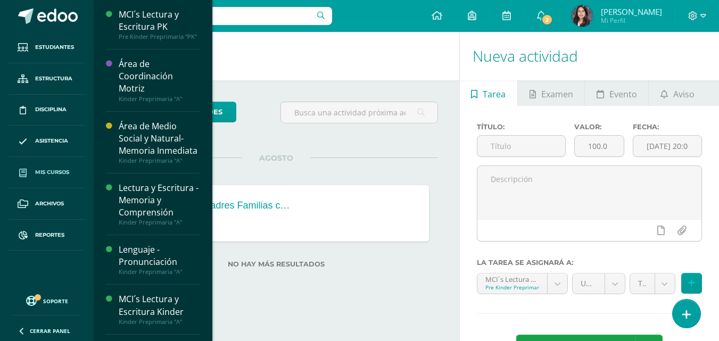
click at [47, 162] on link "Mis cursos" at bounding box center [47, 172] width 77 height 31
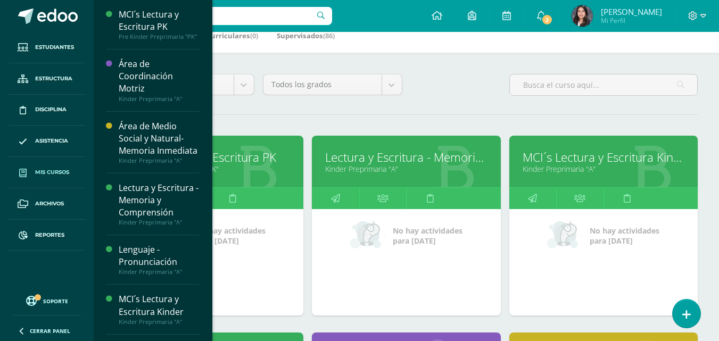
scroll to position [160, 0]
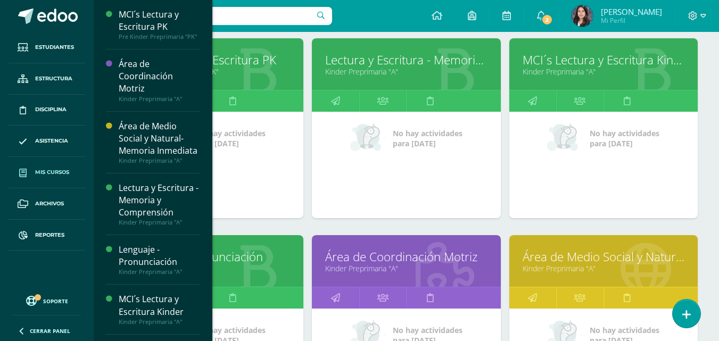
click at [376, 68] on link "Kinder Preprimaria "A"" at bounding box center [406, 72] width 162 height 10
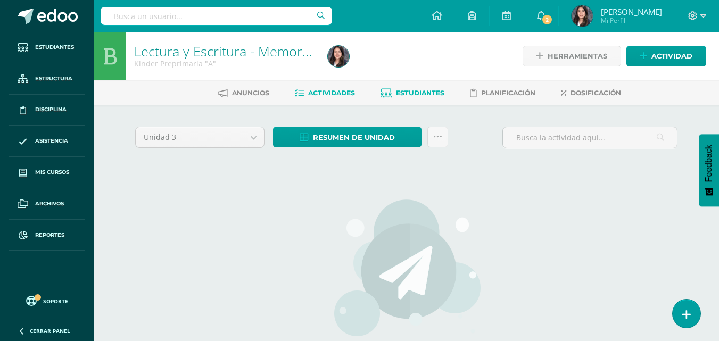
click at [405, 91] on span "Estudiantes" at bounding box center [420, 93] width 48 height 8
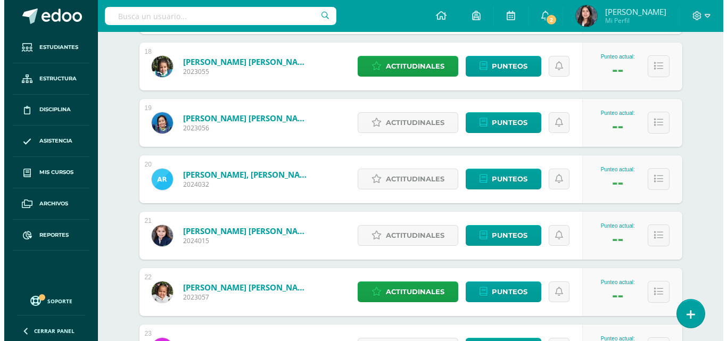
scroll to position [1144, 0]
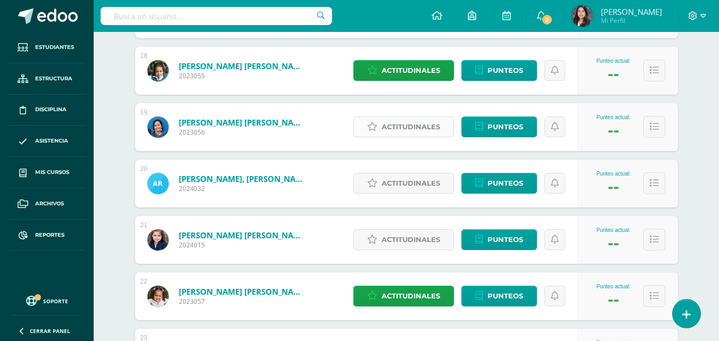
click at [435, 124] on span "Actitudinales" at bounding box center [411, 127] width 59 height 20
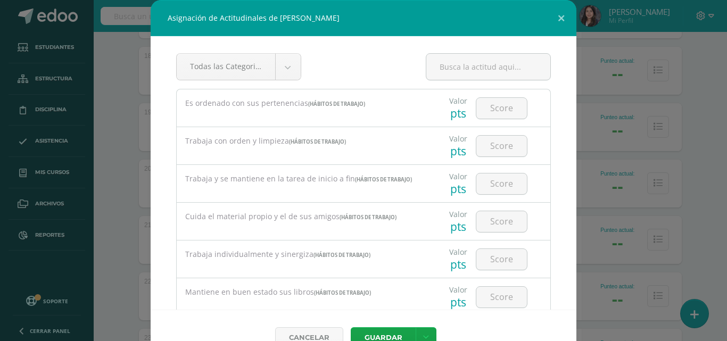
click at [336, 63] on div "Todas las Categorias Todas las Categorias Hábitos de trabajo Hábitos de discipl…" at bounding box center [363, 71] width 375 height 36
click at [501, 110] on input "number" at bounding box center [502, 108] width 51 height 21
type input "100"
click at [497, 149] on input "number" at bounding box center [502, 146] width 51 height 21
type input "100"
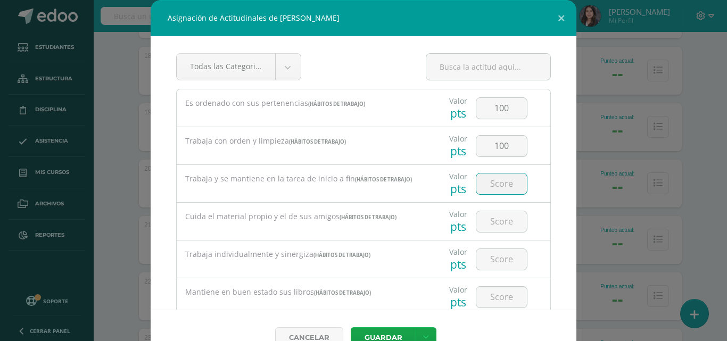
click at [499, 178] on input "number" at bounding box center [502, 184] width 51 height 21
click at [503, 181] on input "number" at bounding box center [502, 184] width 51 height 21
type input "100"
click at [500, 225] on input "number" at bounding box center [502, 221] width 51 height 21
click at [500, 189] on input "100" at bounding box center [502, 184] width 51 height 21
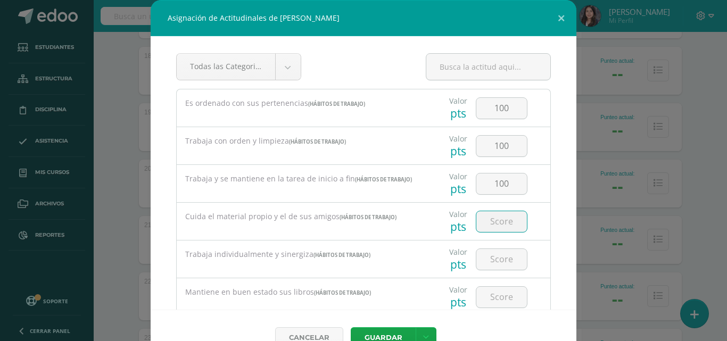
click at [499, 214] on input "number" at bounding box center [502, 221] width 51 height 21
type input "100"
click at [490, 263] on input "number" at bounding box center [502, 259] width 51 height 21
type input "90"
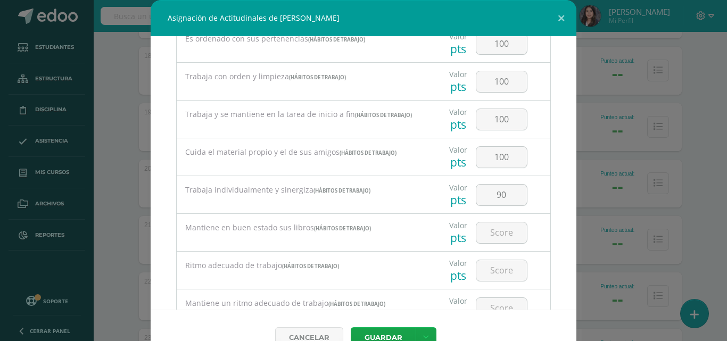
scroll to position [107, 0]
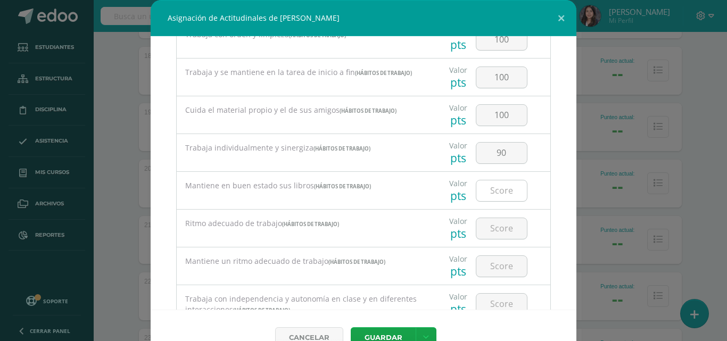
click at [497, 183] on input "number" at bounding box center [502, 191] width 51 height 21
type input "100"
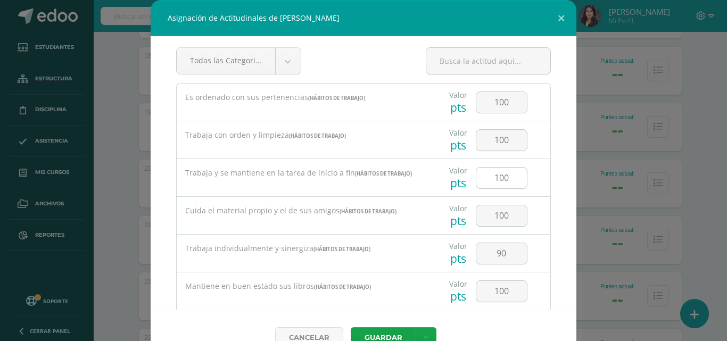
scroll to position [0, 0]
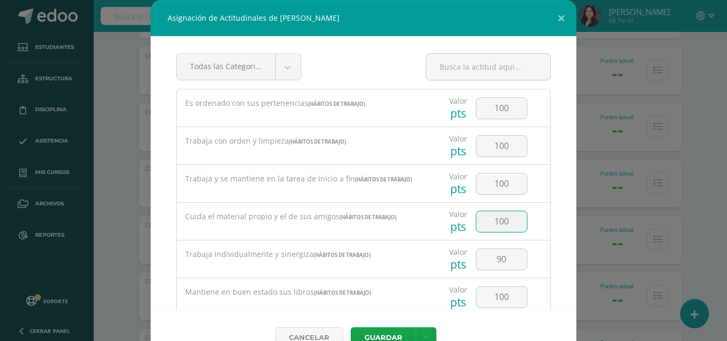
click at [509, 221] on input "100" at bounding box center [502, 221] width 51 height 21
click at [502, 175] on input "100" at bounding box center [502, 184] width 51 height 21
click at [502, 186] on input "100" at bounding box center [502, 184] width 51 height 21
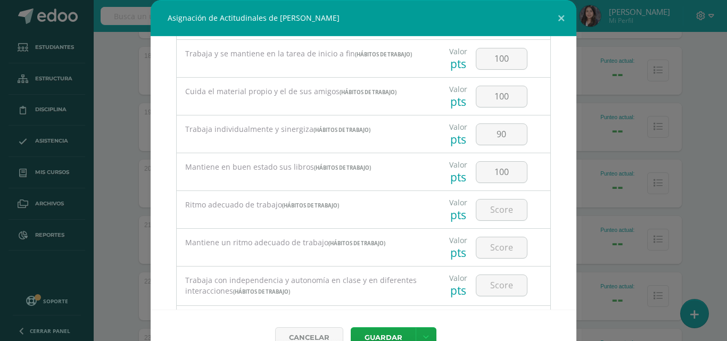
scroll to position [213, 0]
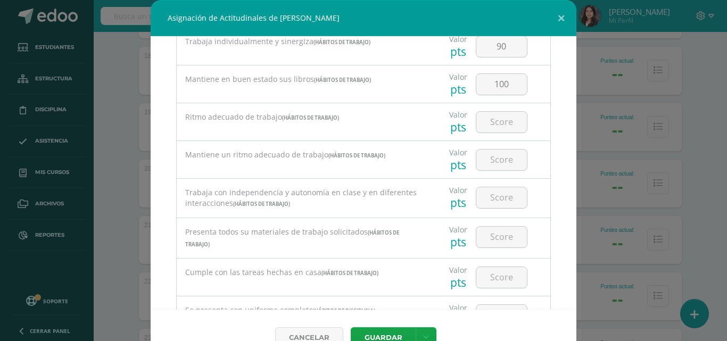
click at [489, 144] on div at bounding box center [502, 159] width 60 height 37
click at [491, 126] on input "number" at bounding box center [502, 122] width 51 height 21
click at [492, 122] on input "number" at bounding box center [502, 122] width 51 height 21
click at [500, 122] on input "number" at bounding box center [502, 122] width 51 height 21
type input "100"
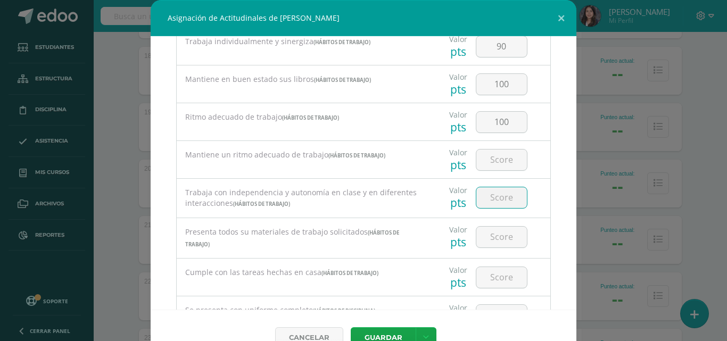
click at [502, 191] on input "number" at bounding box center [502, 197] width 51 height 21
type input "100"
click at [503, 243] on input "number" at bounding box center [502, 237] width 51 height 21
type input "100"
click at [498, 274] on input "number" at bounding box center [502, 277] width 51 height 21
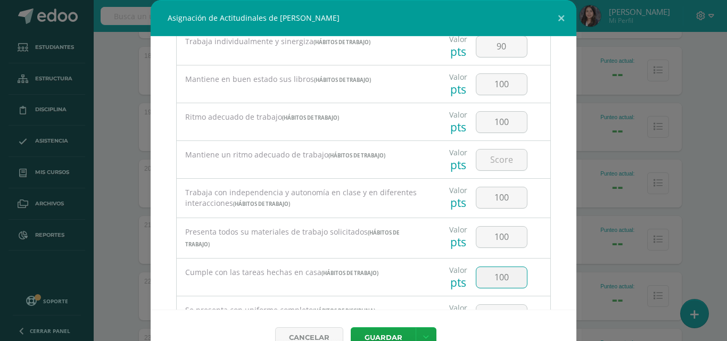
type input "100"
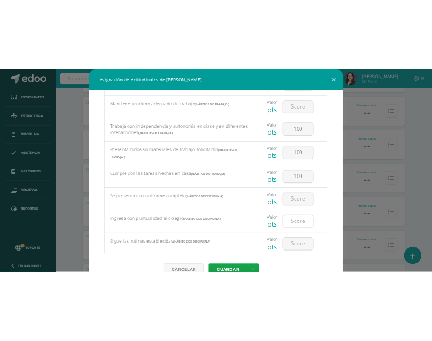
scroll to position [320, 0]
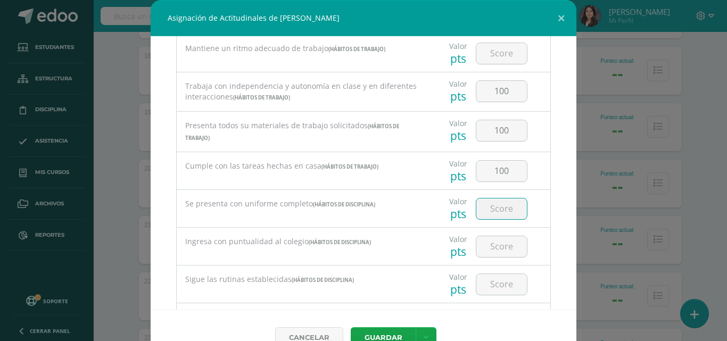
click at [495, 211] on input "number" at bounding box center [502, 209] width 51 height 21
type input "100"
click at [489, 249] on input "number" at bounding box center [502, 246] width 51 height 21
type input "100"
click at [504, 210] on input "100" at bounding box center [502, 209] width 51 height 21
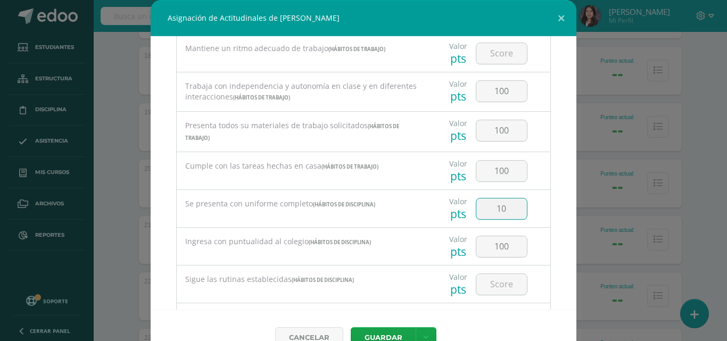
click at [512, 208] on input "10" at bounding box center [502, 209] width 51 height 21
type input "1"
click at [501, 281] on input "number" at bounding box center [502, 284] width 51 height 21
click at [540, 194] on div "Todas las Categorias Todas las Categorias Hábitos de trabajo Hábitos de discipl…" at bounding box center [364, 173] width 426 height 274
click at [502, 173] on input "100" at bounding box center [502, 171] width 51 height 21
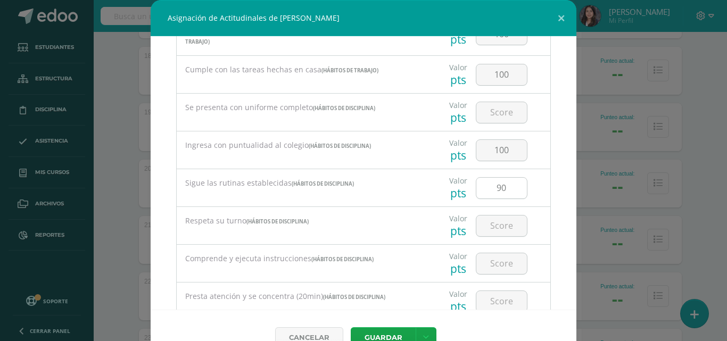
scroll to position [426, 0]
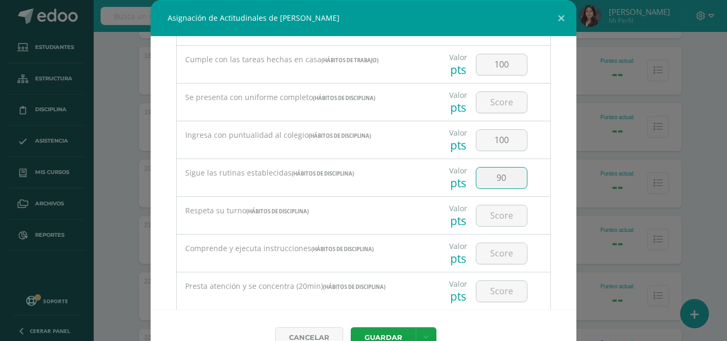
click at [505, 179] on input "90" at bounding box center [502, 178] width 51 height 21
type input "9"
type input "100"
click at [491, 221] on input "number" at bounding box center [502, 216] width 51 height 21
type input "1"
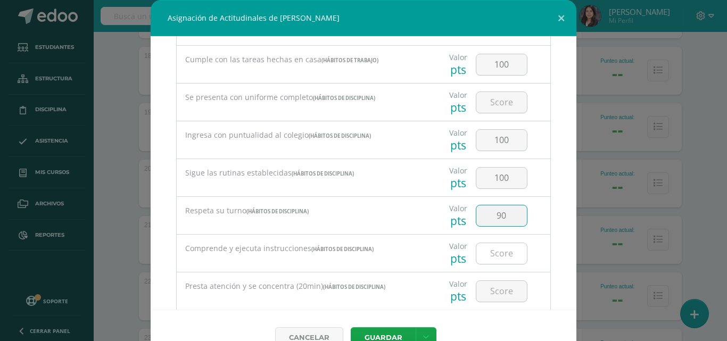
type input "90"
click at [504, 252] on input "number" at bounding box center [502, 253] width 51 height 21
type input "100"
click at [493, 287] on input "number" at bounding box center [502, 291] width 51 height 21
type input "100"
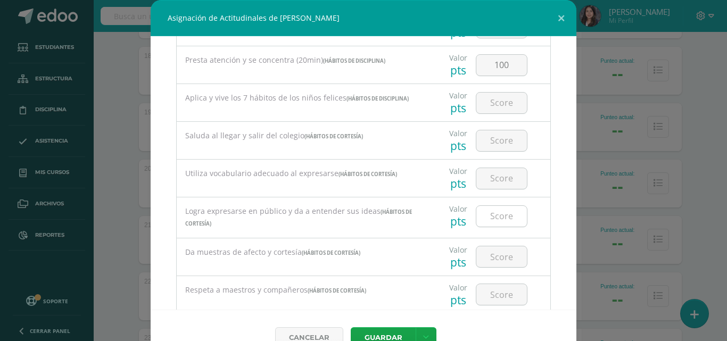
scroll to position [639, 0]
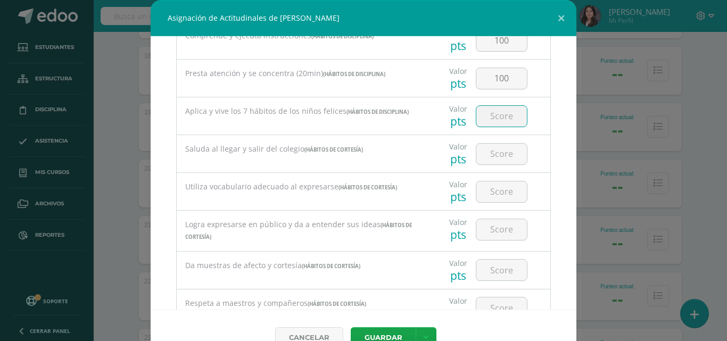
click at [493, 114] on input "number" at bounding box center [502, 116] width 51 height 21
type input "100"
click at [488, 153] on input "number" at bounding box center [502, 154] width 51 height 21
type input "100"
click at [501, 197] on input "number" at bounding box center [502, 192] width 51 height 21
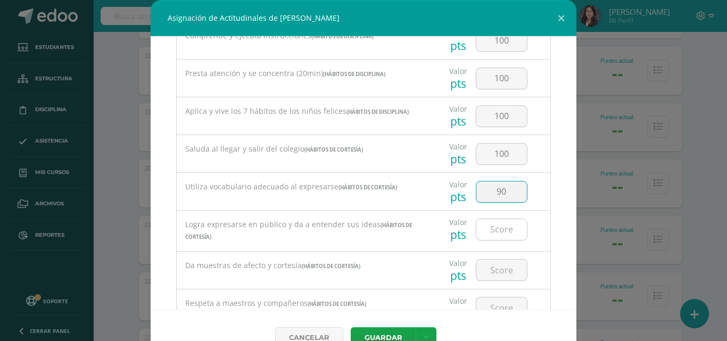
type input "90"
click at [501, 227] on input "number" at bounding box center [502, 229] width 51 height 21
type input "90"
click at [498, 269] on input "number" at bounding box center [502, 270] width 51 height 21
type input "100"
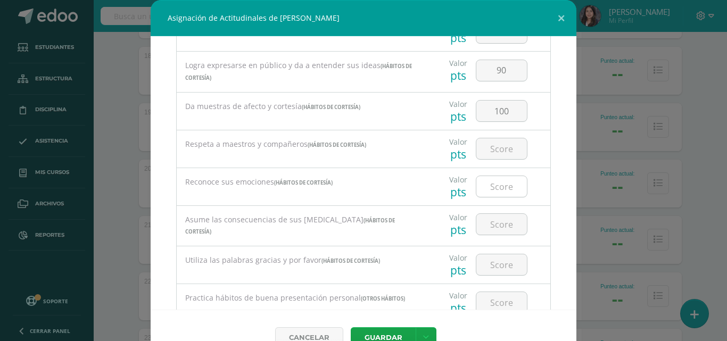
scroll to position [799, 0]
click at [494, 151] on input "number" at bounding box center [502, 148] width 51 height 21
type input "100"
click at [498, 175] on div at bounding box center [502, 186] width 52 height 22
click at [497, 185] on input "number" at bounding box center [502, 186] width 51 height 21
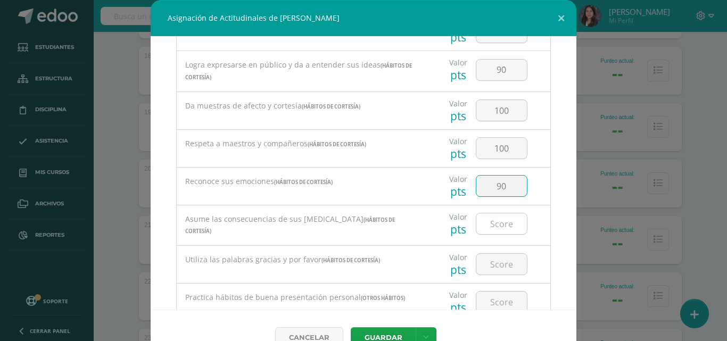
type input "90"
click at [493, 223] on input "number" at bounding box center [502, 224] width 51 height 21
type input "90"
click at [485, 260] on input "number" at bounding box center [502, 264] width 51 height 21
type input "100"
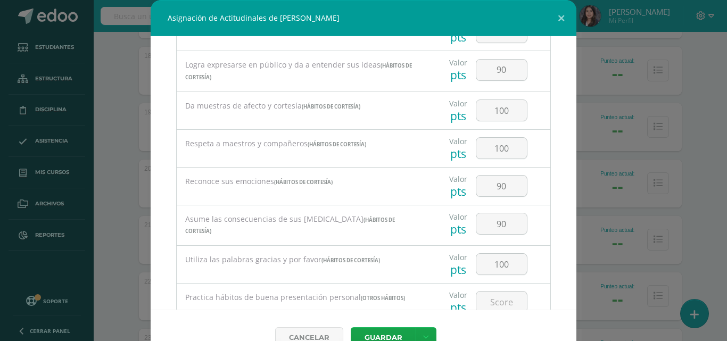
scroll to position [905, 0]
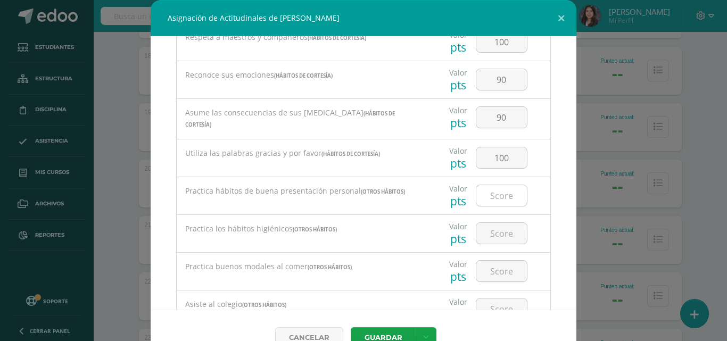
click at [496, 204] on div at bounding box center [502, 196] width 52 height 22
click at [496, 193] on input "number" at bounding box center [502, 195] width 51 height 21
click at [496, 198] on input "number" at bounding box center [502, 195] width 51 height 21
click at [494, 199] on input "number" at bounding box center [502, 195] width 51 height 21
type input "100"
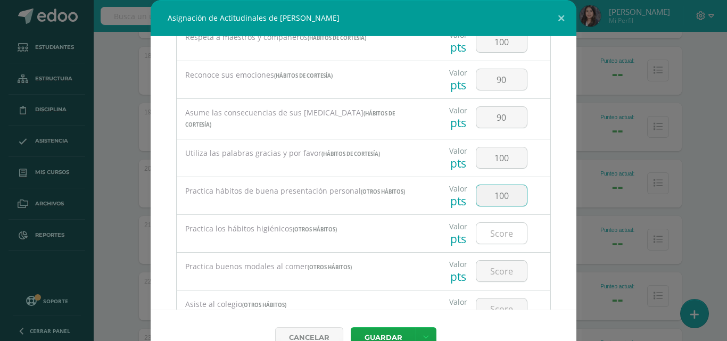
click at [503, 232] on input "number" at bounding box center [502, 233] width 51 height 21
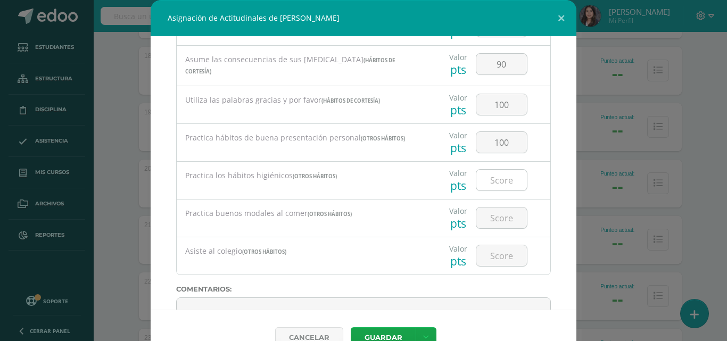
click at [503, 183] on input "number" at bounding box center [502, 180] width 51 height 21
type input "100"
click at [492, 216] on input "number" at bounding box center [502, 218] width 51 height 21
type input "100"
click at [492, 251] on input "number" at bounding box center [502, 255] width 51 height 21
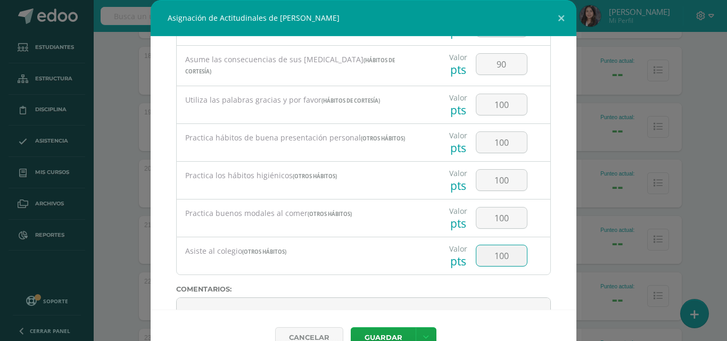
type input "100"
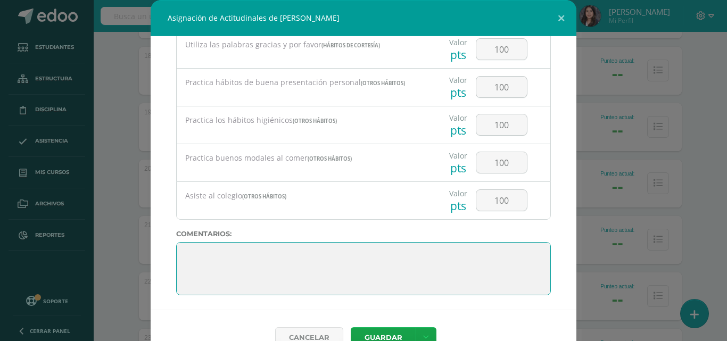
click at [364, 277] on textarea at bounding box center [363, 268] width 375 height 53
paste textarea "Veo que has trabajado duro esta unidad. ¡Sigue adelante y no te rindas!"
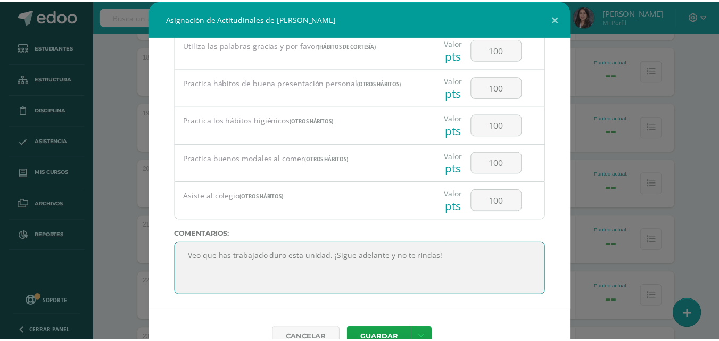
scroll to position [53, 0]
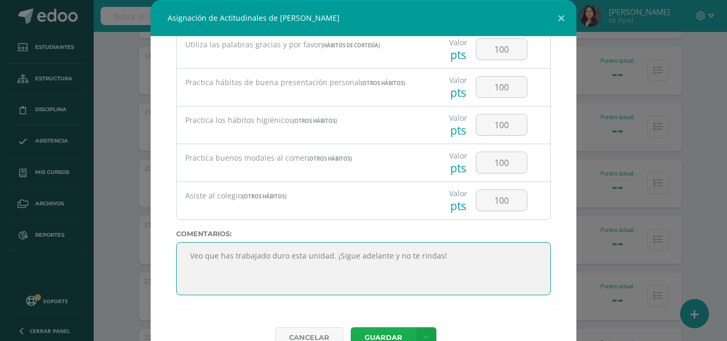
type textarea "Veo que has trabajado duro esta unidad. ¡Sigue adelante y no te rindas!"
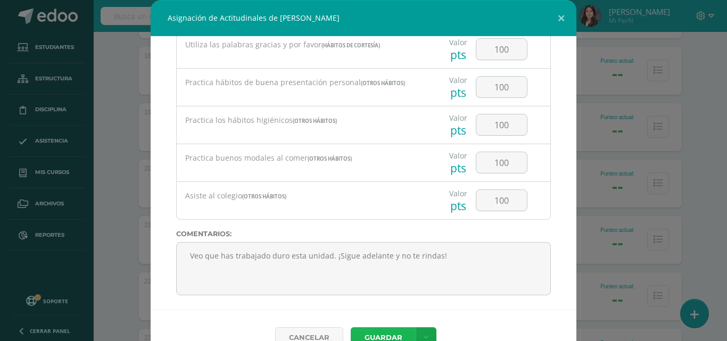
click at [399, 327] on button "Guardar" at bounding box center [383, 337] width 65 height 21
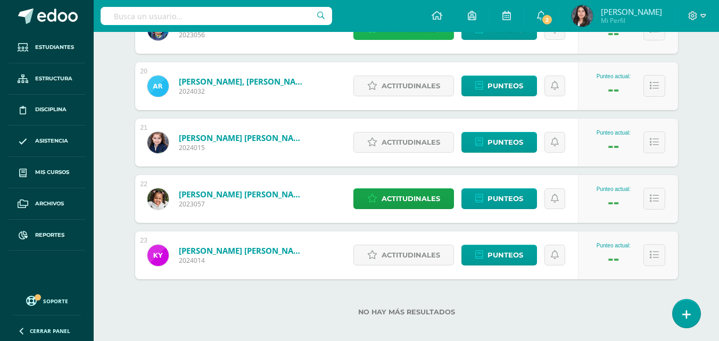
scroll to position [1251, 0]
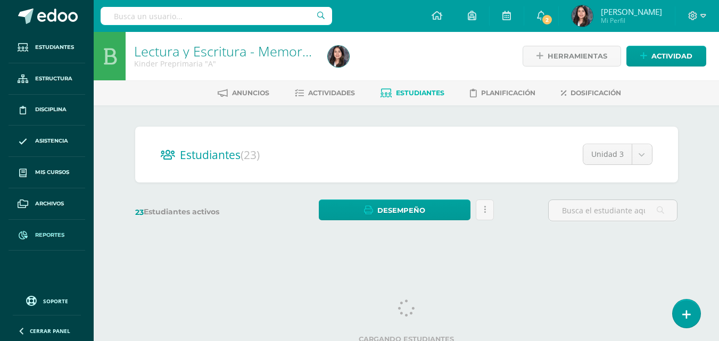
click at [56, 231] on span "Reportes" at bounding box center [49, 235] width 29 height 9
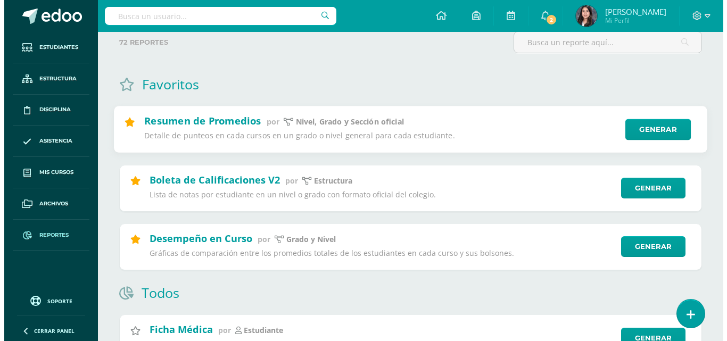
scroll to position [107, 0]
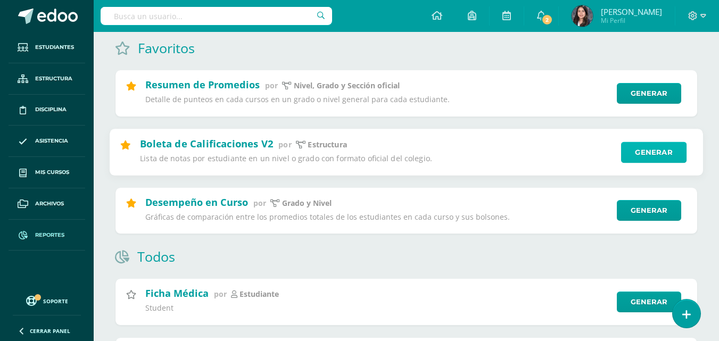
click at [640, 151] on link "Generar" at bounding box center [653, 152] width 65 height 21
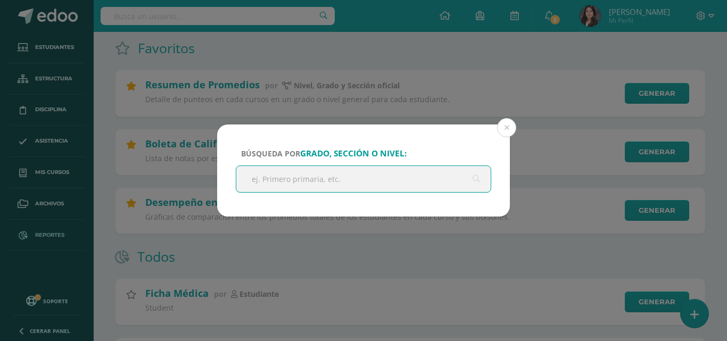
click at [334, 190] on input "text" at bounding box center [363, 179] width 255 height 26
type input "kinder"
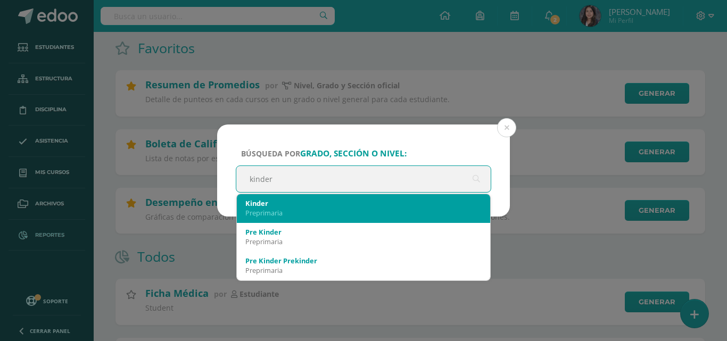
click at [290, 206] on div "Kinder" at bounding box center [363, 204] width 236 height 10
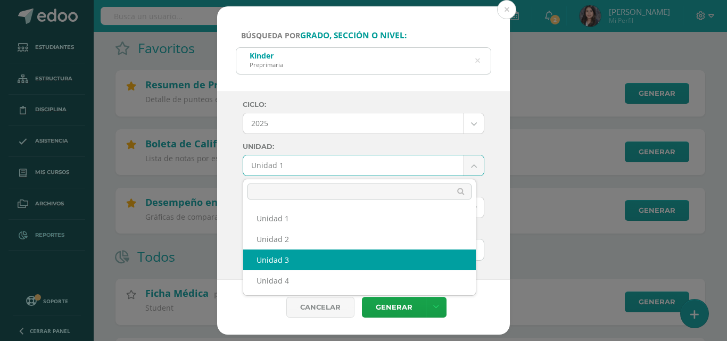
select select "Unidad 3"
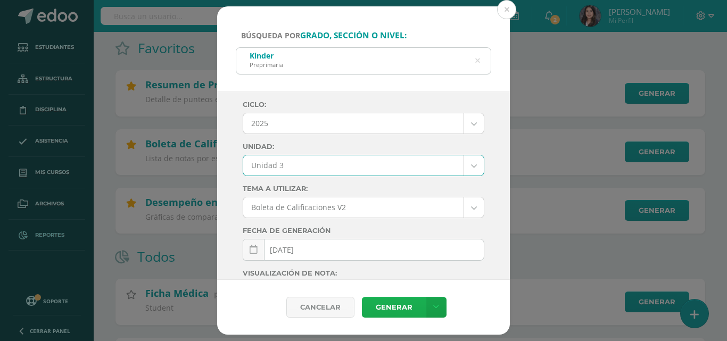
click at [385, 310] on link "Generar" at bounding box center [394, 307] width 64 height 21
